Goal: Task Accomplishment & Management: Use online tool/utility

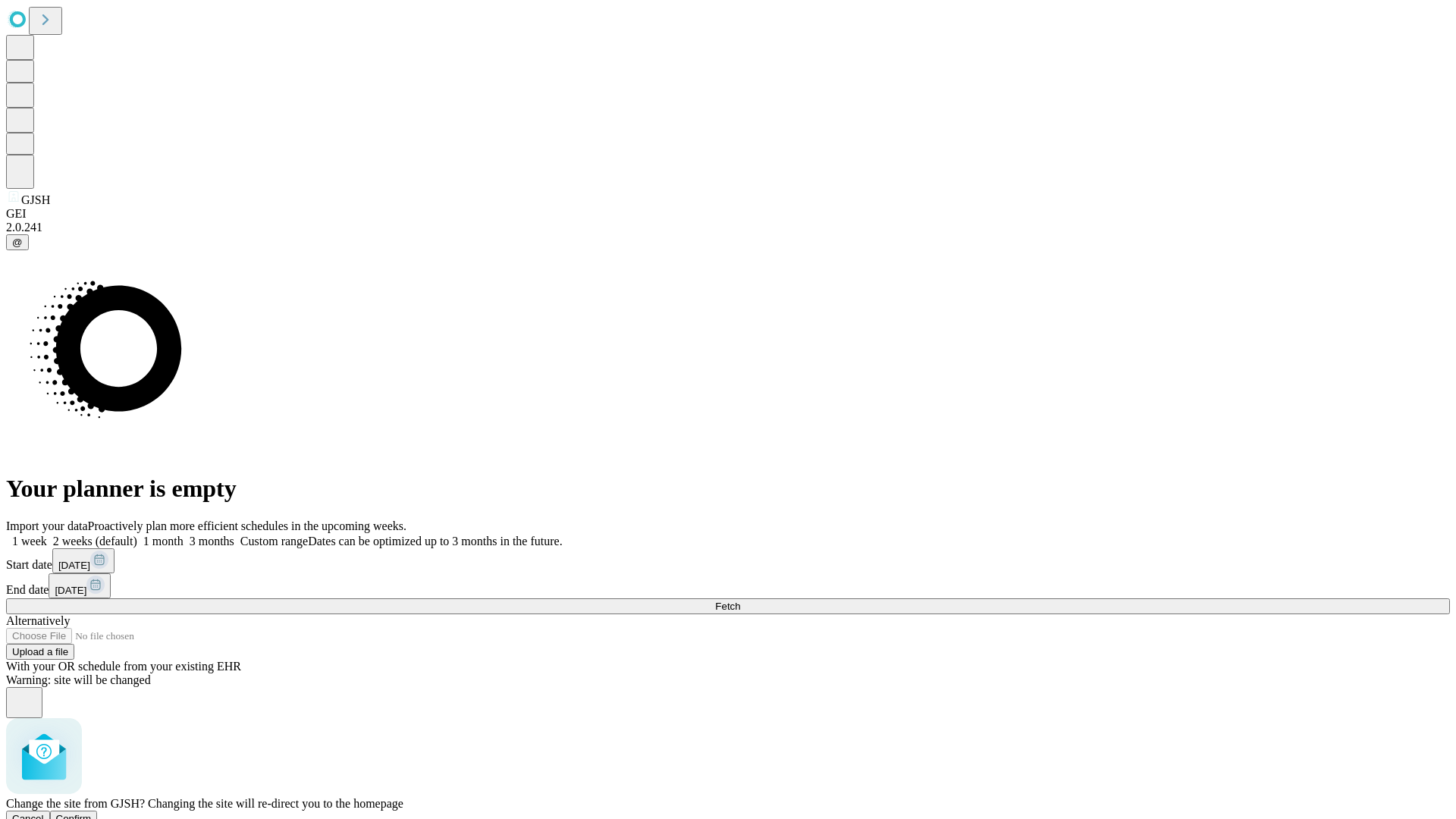
click at [92, 813] on span "Confirm" at bounding box center [73, 819] width 36 height 12
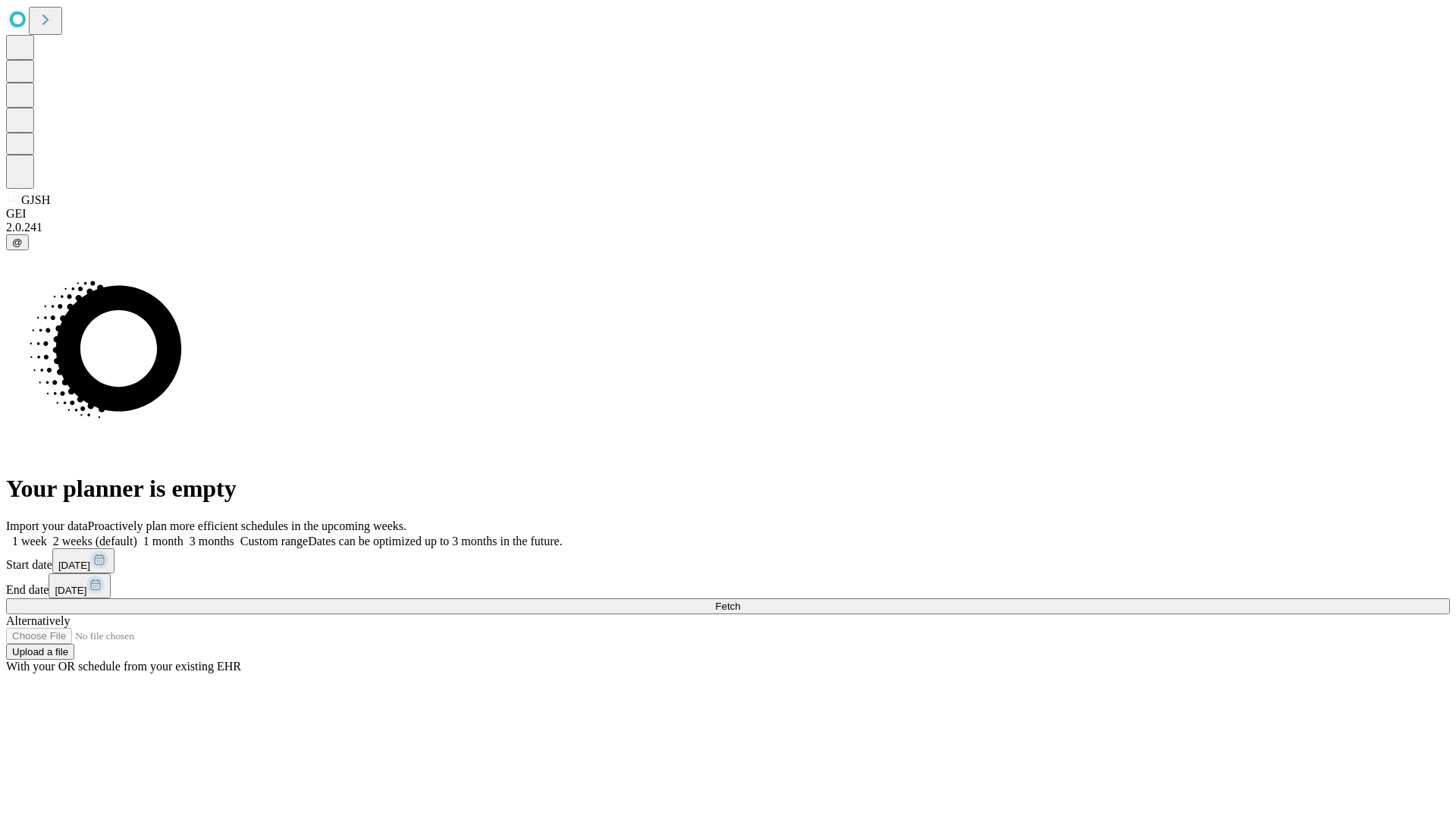
click at [184, 535] on label "1 month" at bounding box center [160, 541] width 46 height 13
click at [741, 600] on span "Fetch" at bounding box center [728, 606] width 25 height 12
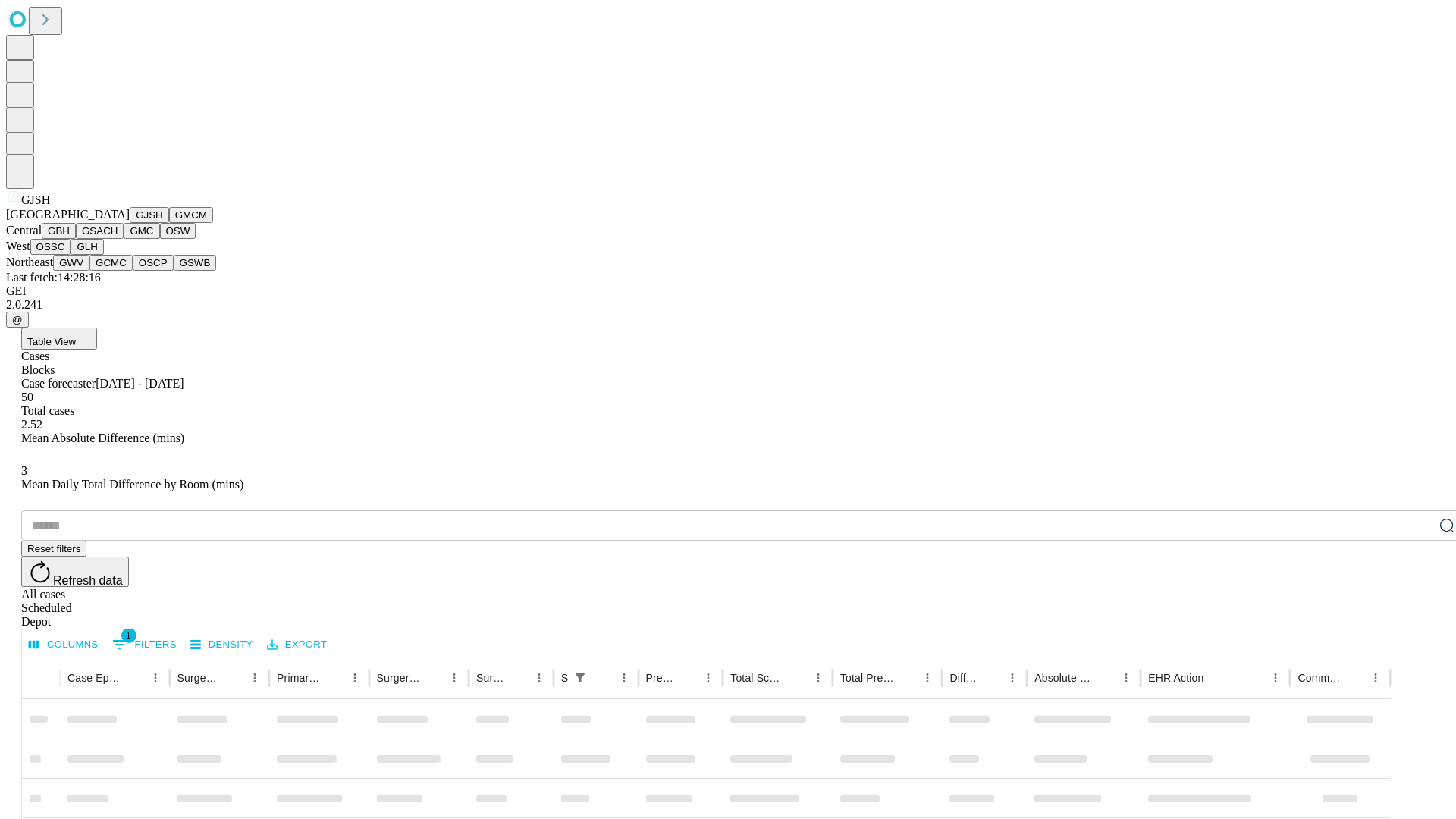
click at [169, 223] on button "GMCM" at bounding box center [190, 215] width 44 height 15
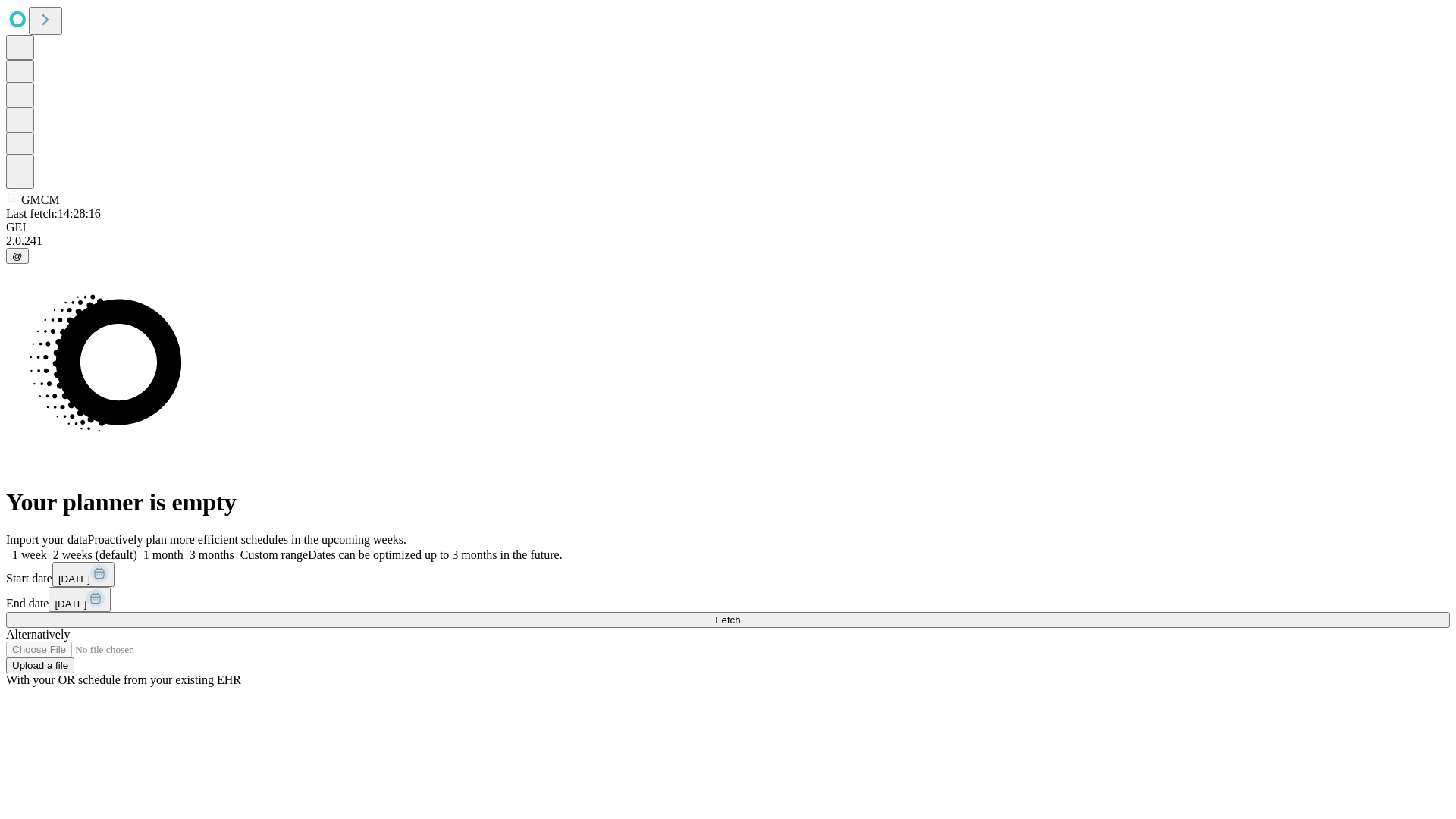
click at [184, 548] on label "1 month" at bounding box center [160, 554] width 46 height 13
click at [741, 614] on span "Fetch" at bounding box center [728, 620] width 25 height 12
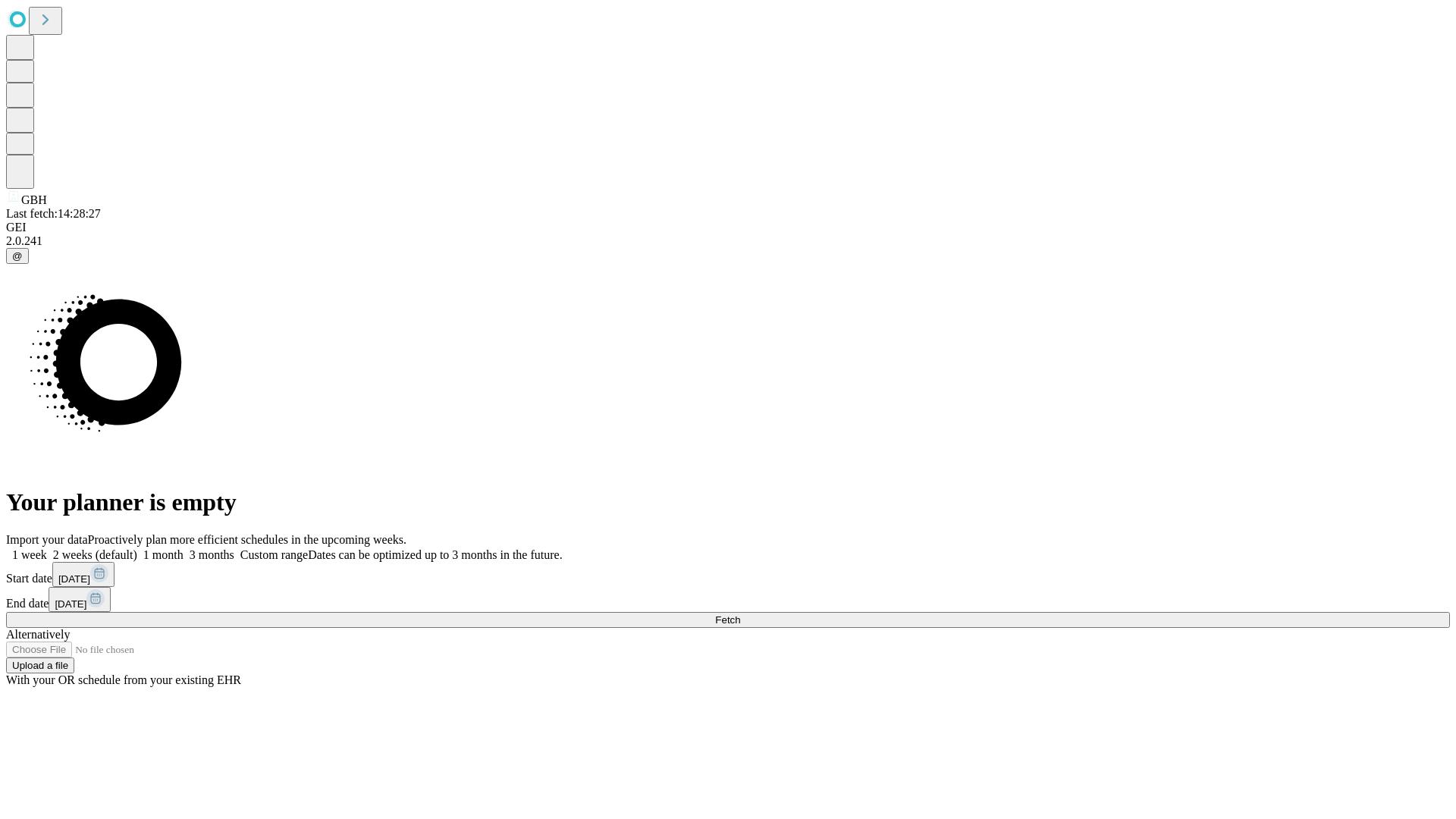
click at [741, 614] on span "Fetch" at bounding box center [728, 620] width 25 height 12
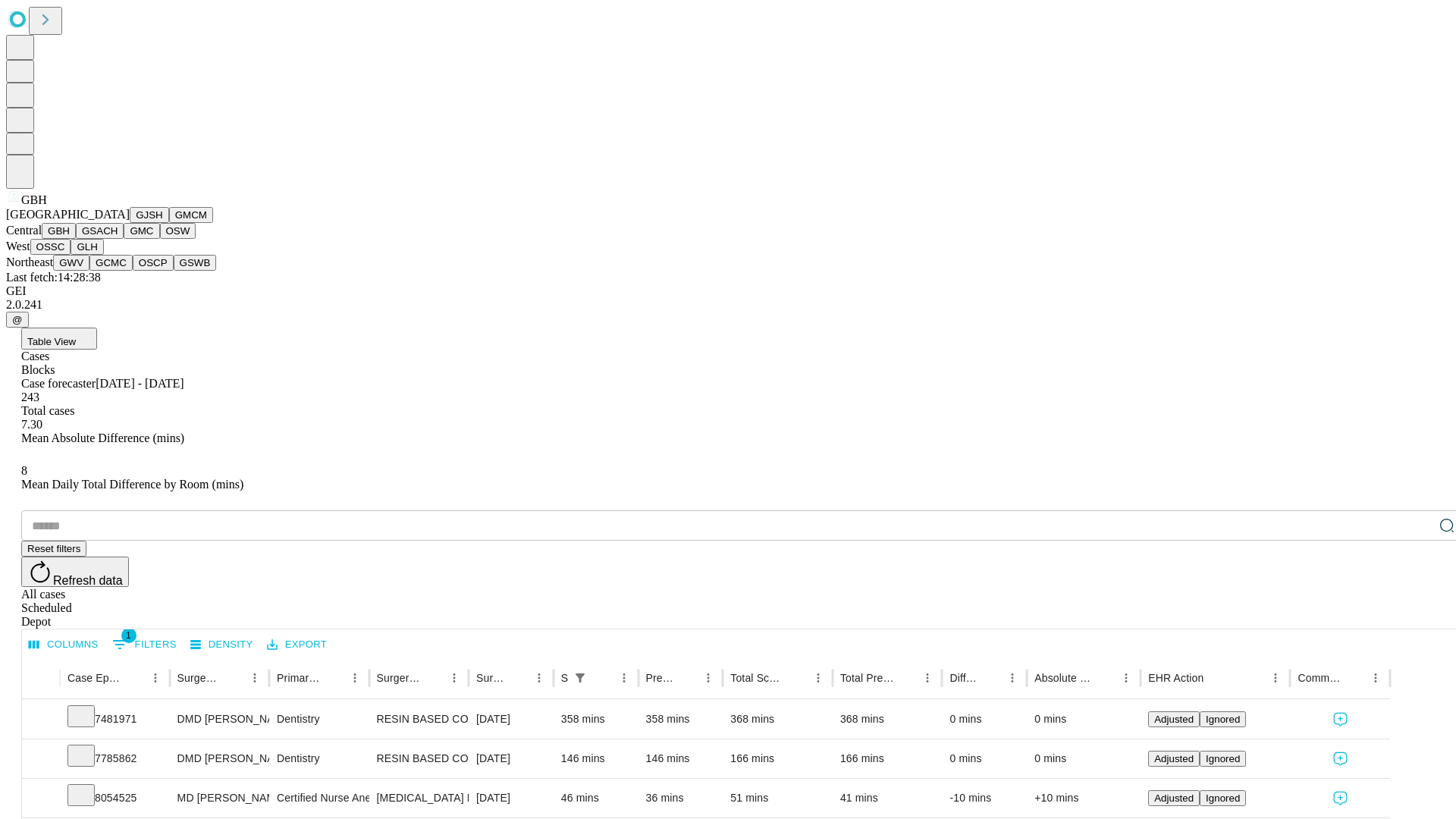
click at [118, 239] on button "GSACH" at bounding box center [99, 231] width 47 height 15
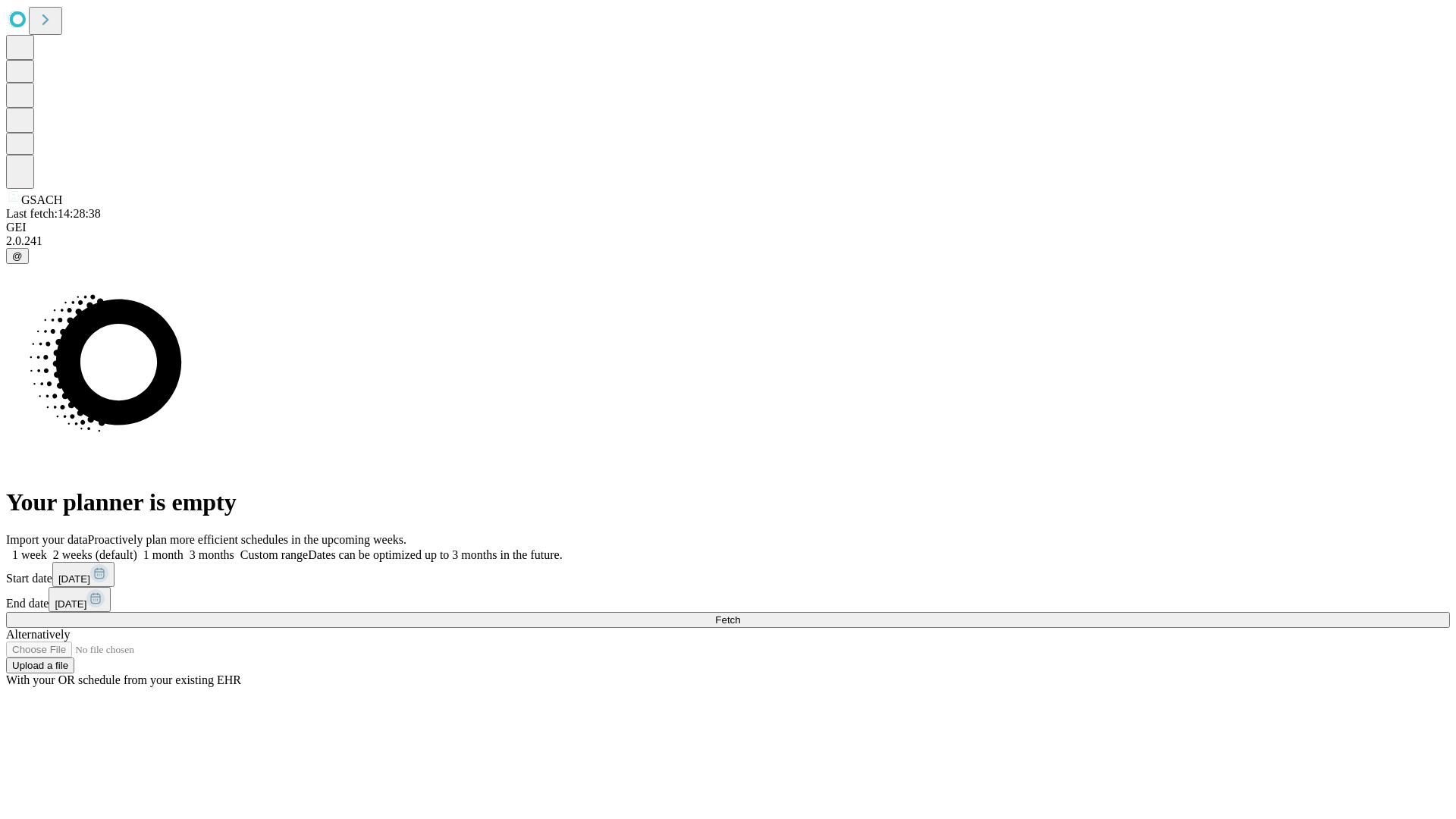
click at [184, 548] on label "1 month" at bounding box center [160, 554] width 46 height 13
click at [741, 614] on span "Fetch" at bounding box center [728, 620] width 25 height 12
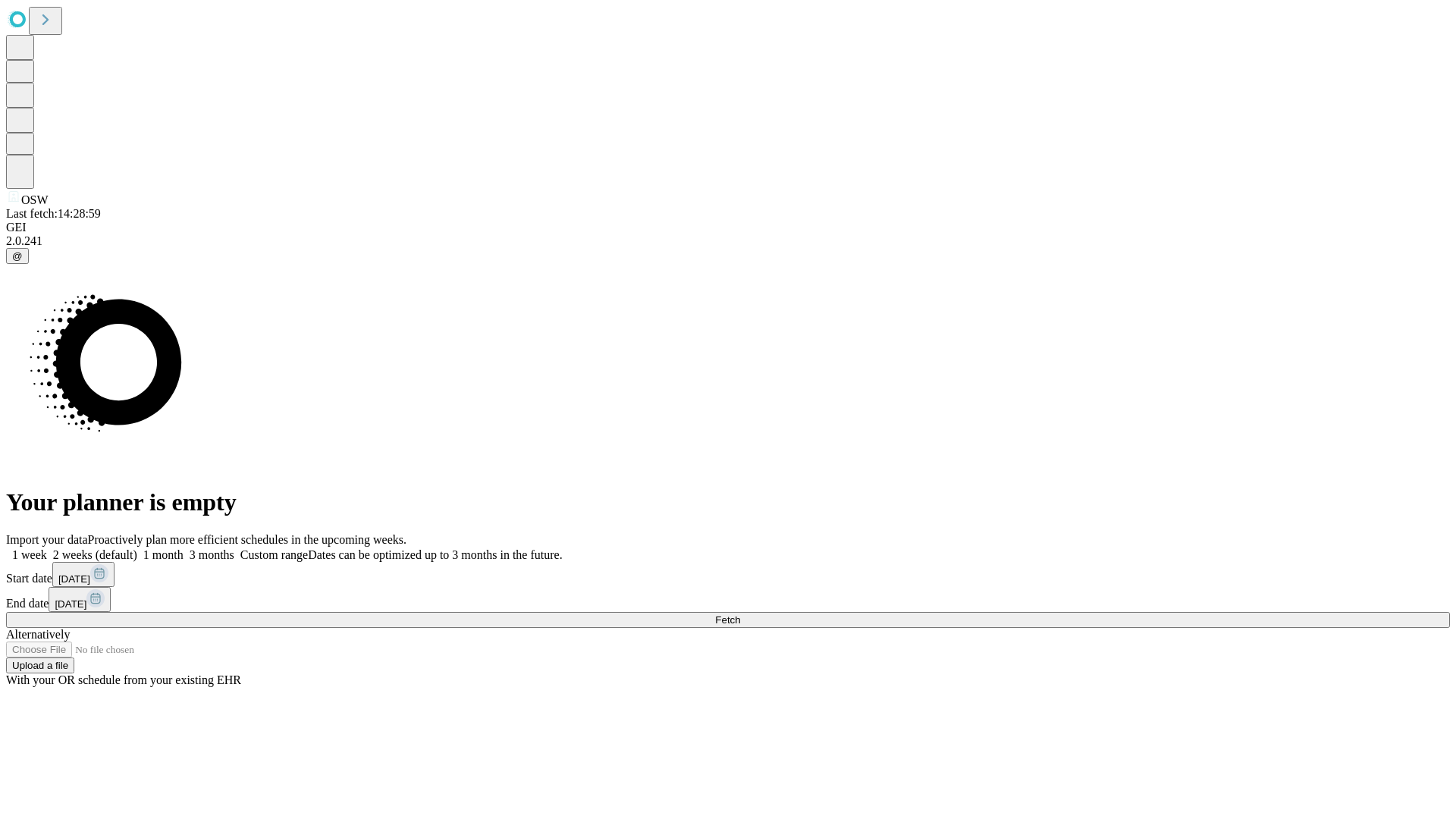
click at [184, 548] on label "1 month" at bounding box center [160, 554] width 46 height 13
click at [741, 614] on span "Fetch" at bounding box center [728, 620] width 25 height 12
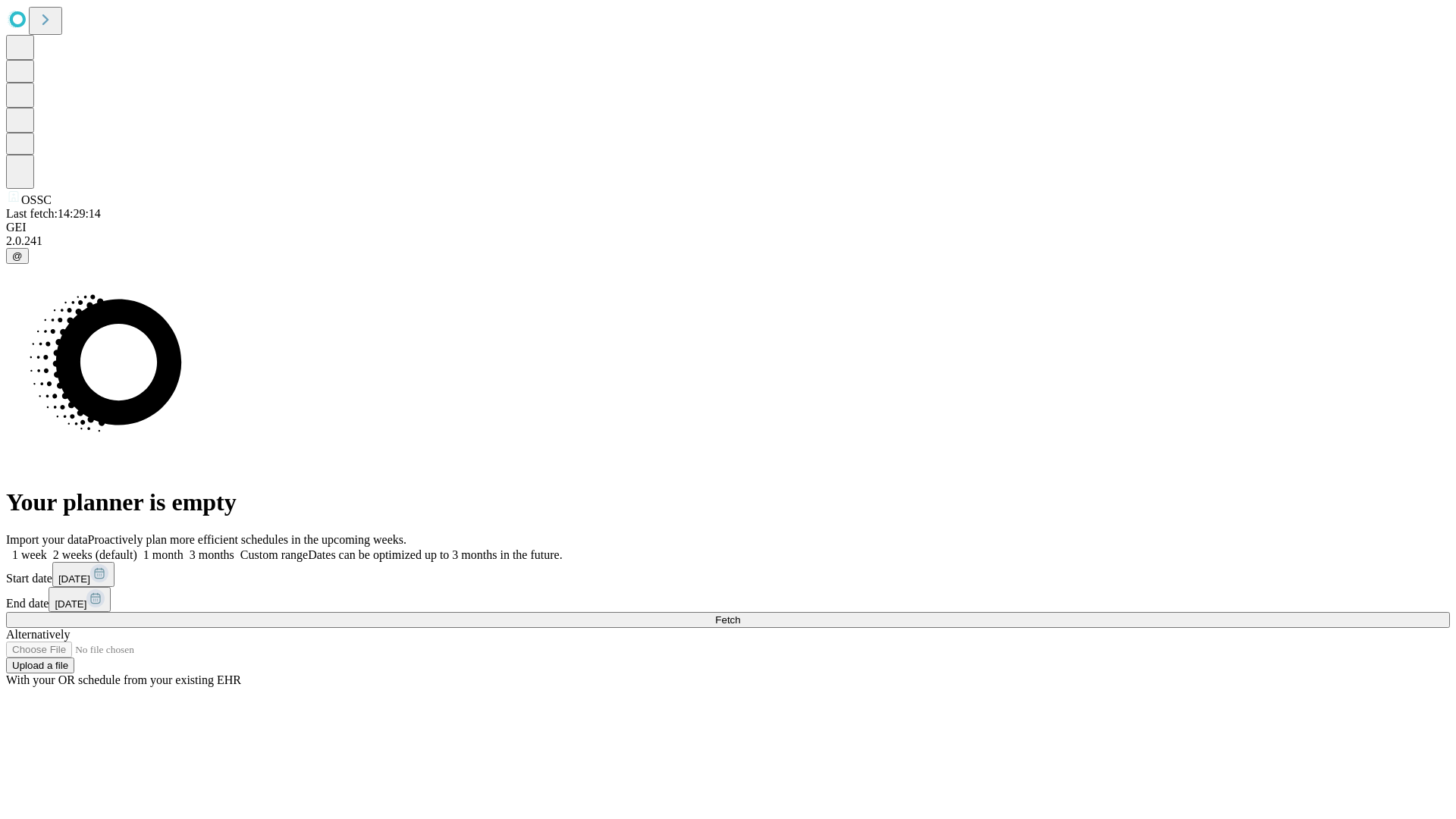
click at [184, 548] on label "1 month" at bounding box center [160, 554] width 46 height 13
click at [741, 614] on span "Fetch" at bounding box center [728, 620] width 25 height 12
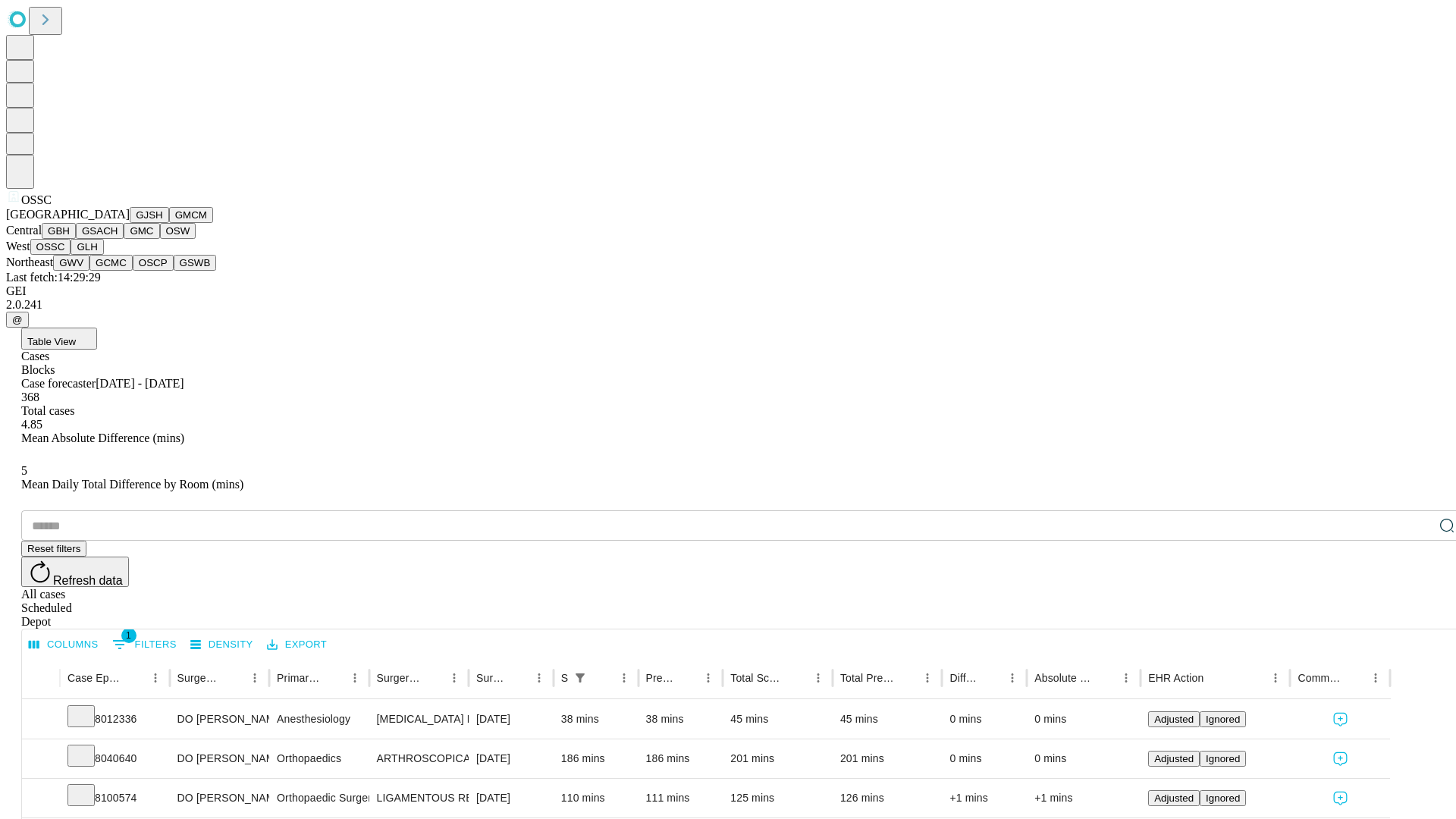
click at [103, 255] on button "GLH" at bounding box center [87, 247] width 33 height 15
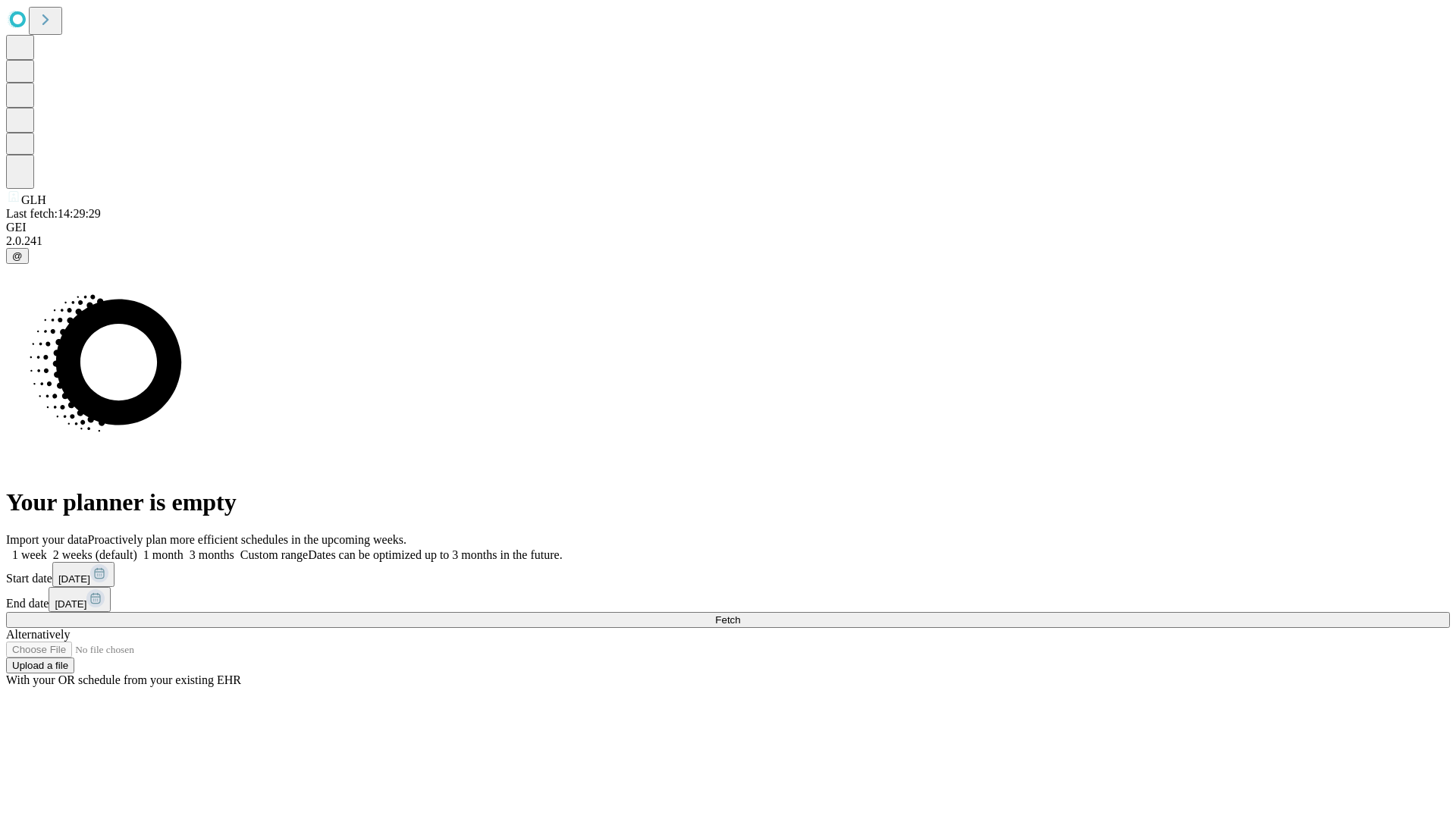
click at [184, 548] on label "1 month" at bounding box center [160, 554] width 46 height 13
click at [741, 614] on span "Fetch" at bounding box center [728, 620] width 25 height 12
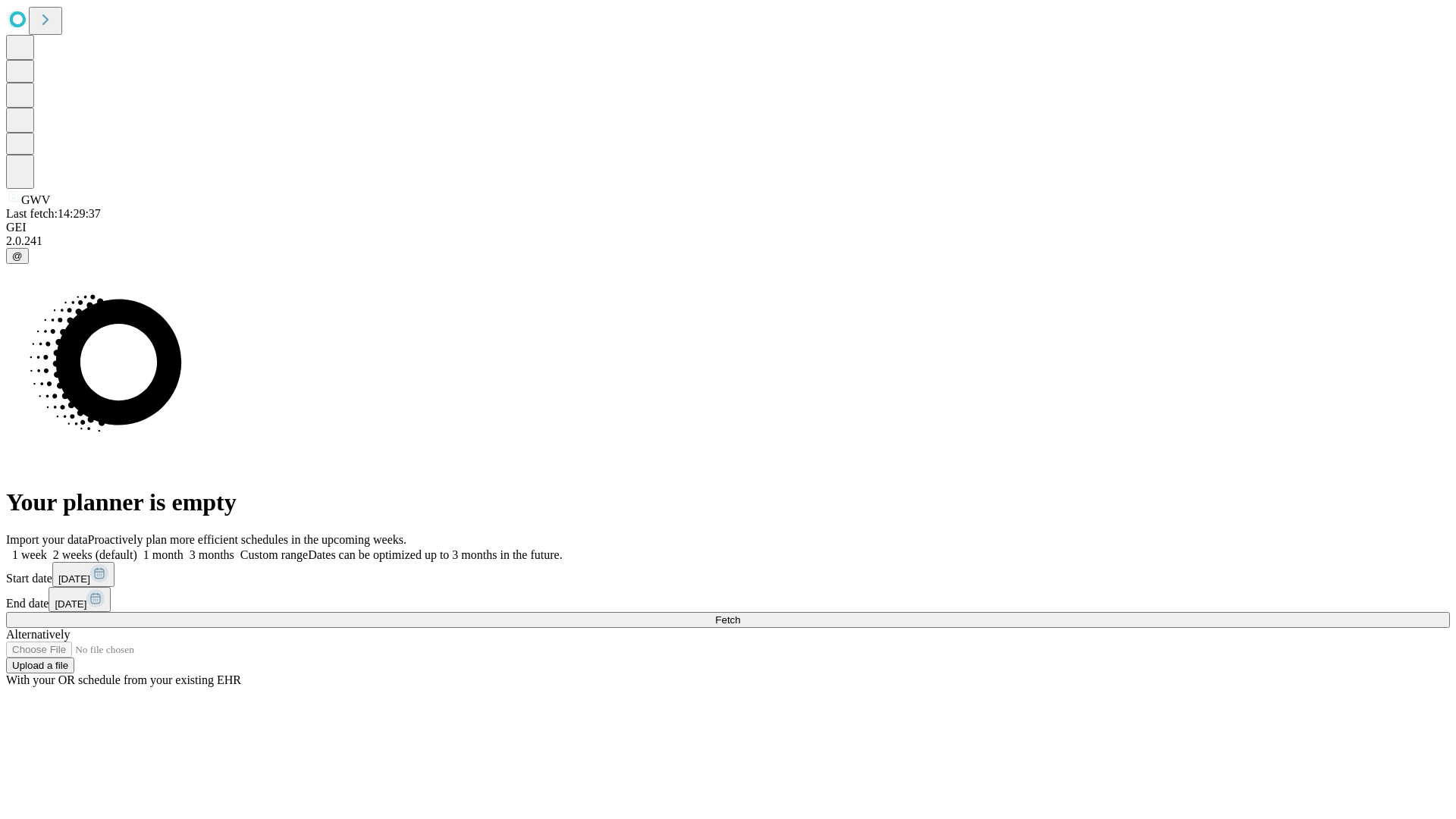
click at [184, 548] on label "1 month" at bounding box center [160, 554] width 46 height 13
click at [741, 614] on span "Fetch" at bounding box center [728, 620] width 25 height 12
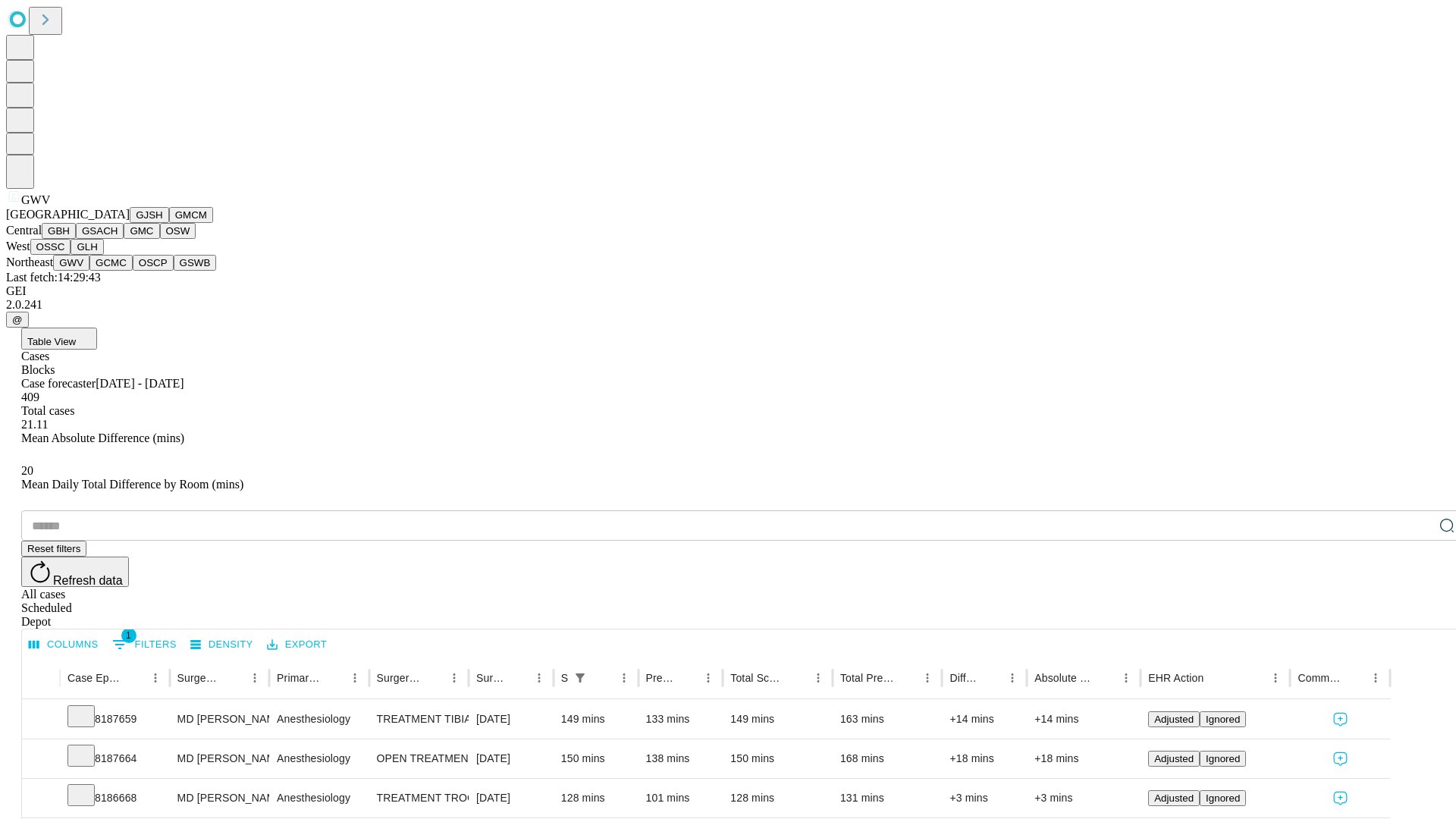
click at [118, 271] on button "GCMC" at bounding box center [111, 263] width 44 height 15
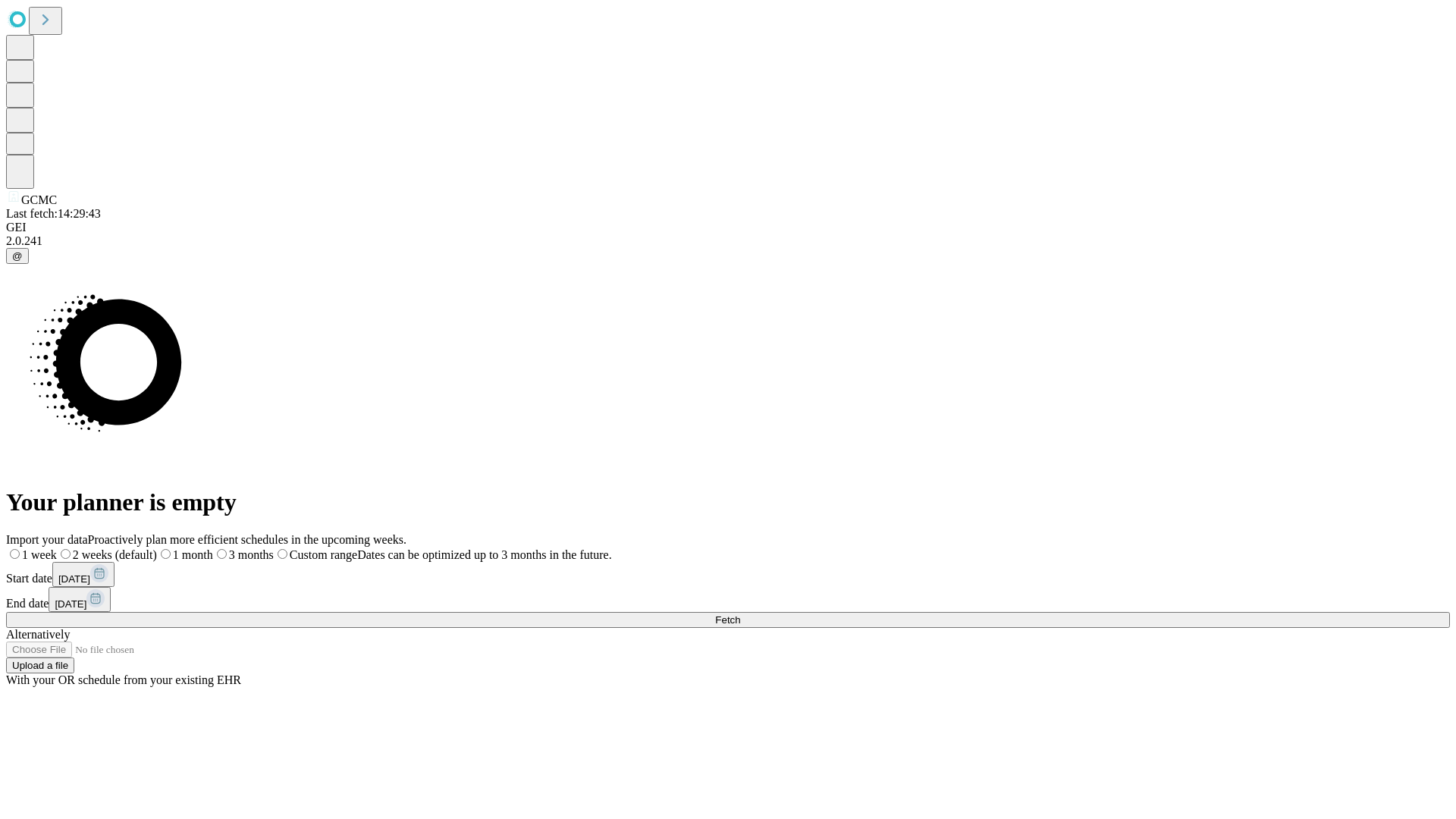
click at [213, 548] on label "1 month" at bounding box center [185, 554] width 56 height 13
click at [741, 614] on span "Fetch" at bounding box center [728, 620] width 25 height 12
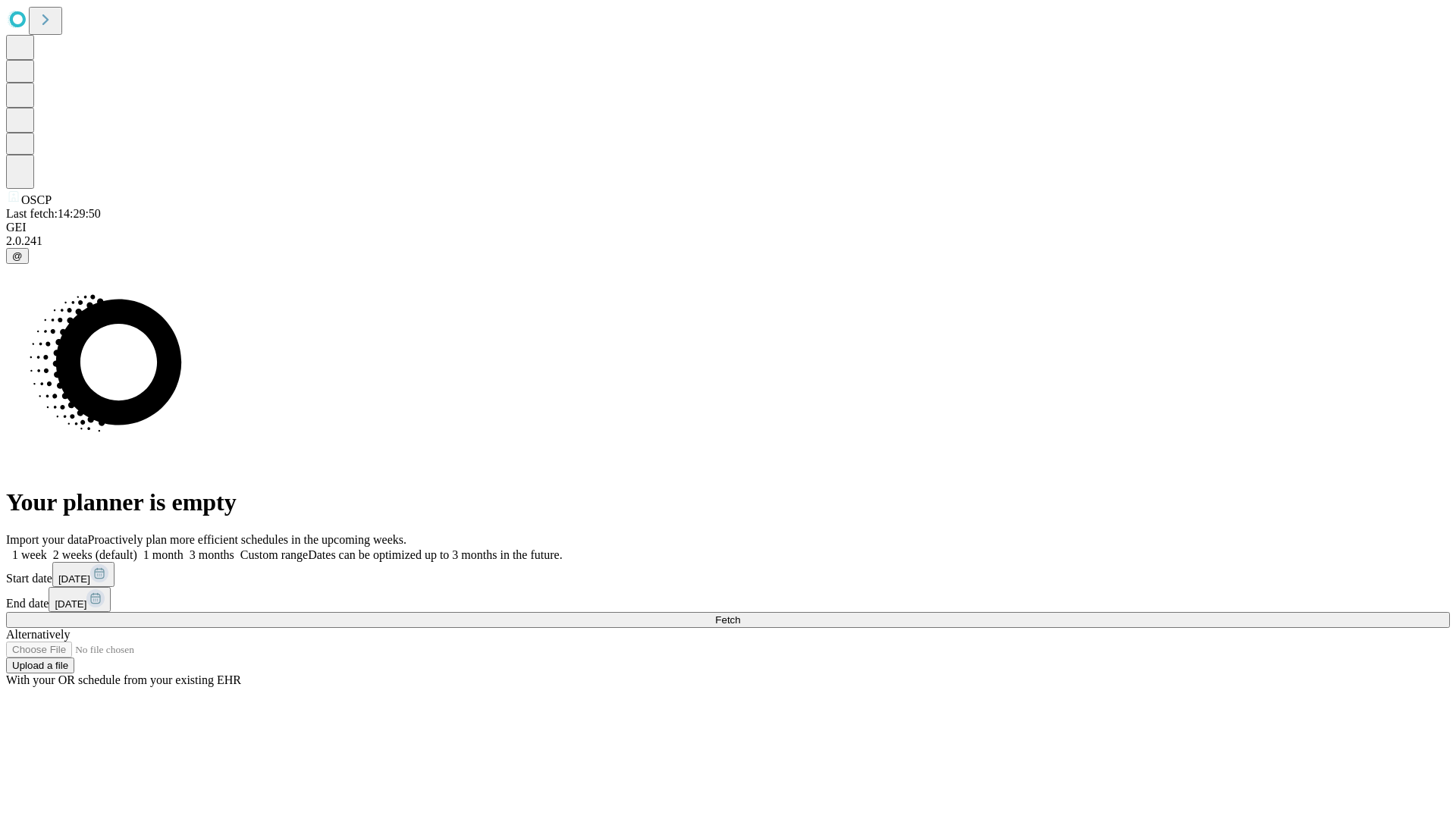
click at [184, 548] on label "1 month" at bounding box center [160, 554] width 46 height 13
click at [741, 614] on span "Fetch" at bounding box center [728, 620] width 25 height 12
